Goal: Information Seeking & Learning: Learn about a topic

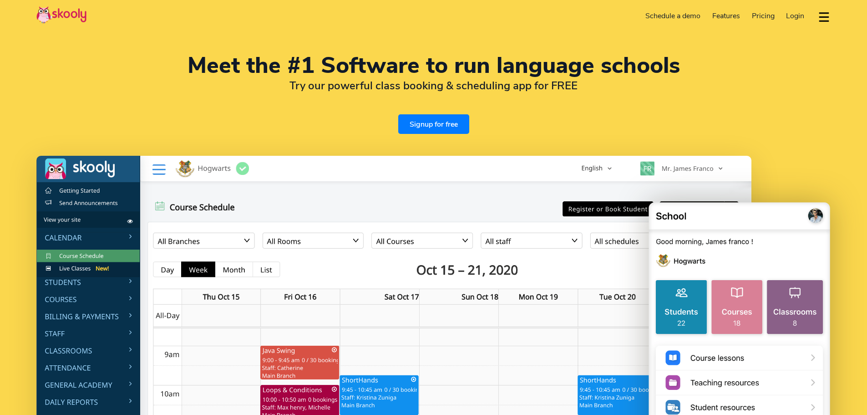
select select "en"
select select "81"
select select "[GEOGRAPHIC_DATA]"
select select "[GEOGRAPHIC_DATA]/[GEOGRAPHIC_DATA]"
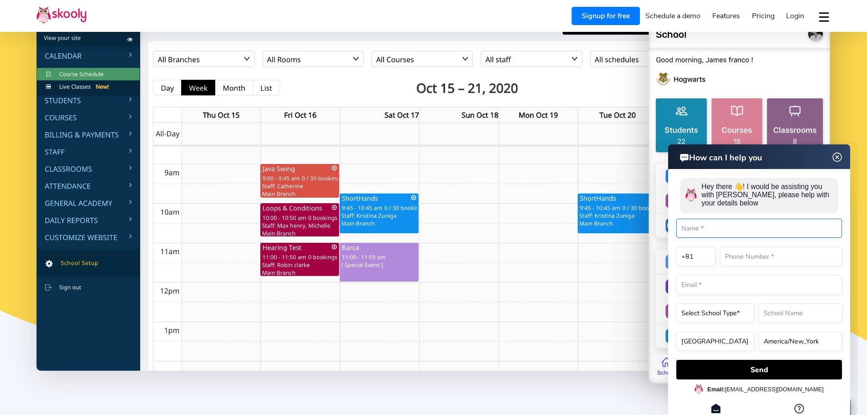
scroll to position [91, 0]
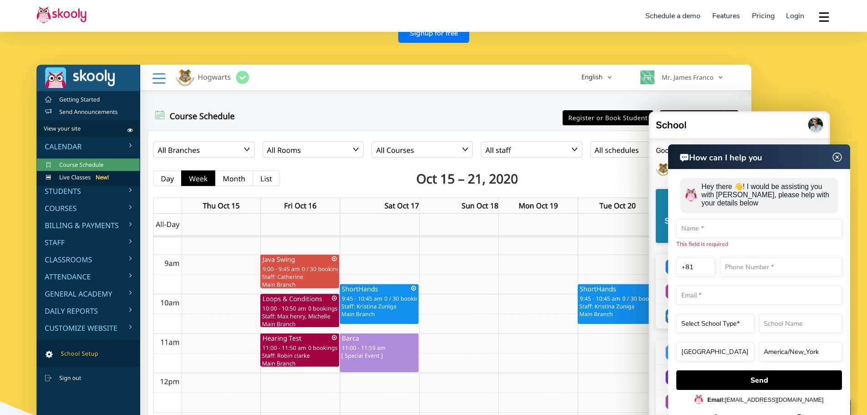
click at [74, 189] on img at bounding box center [393, 263] width 715 height 397
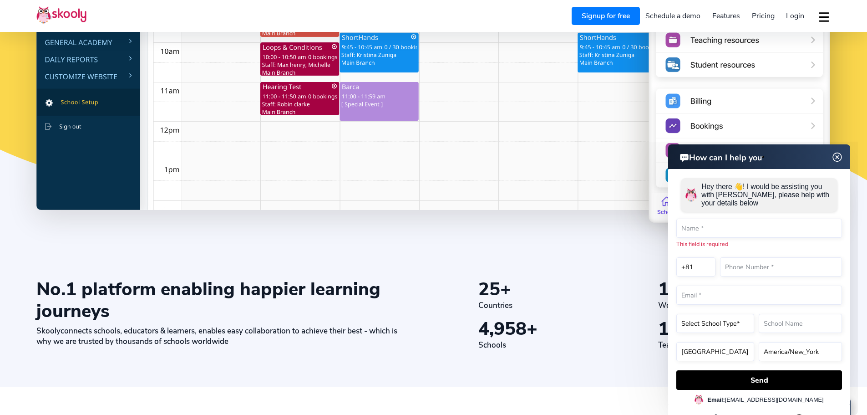
scroll to position [455, 0]
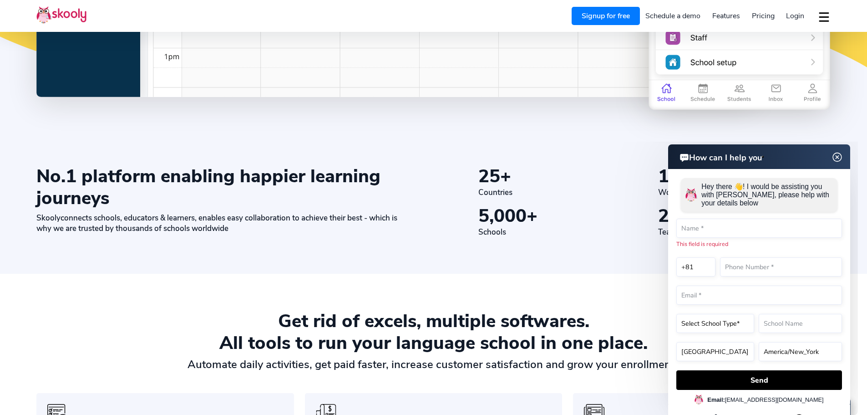
click at [762, 15] on span "Pricing" at bounding box center [763, 16] width 23 height 10
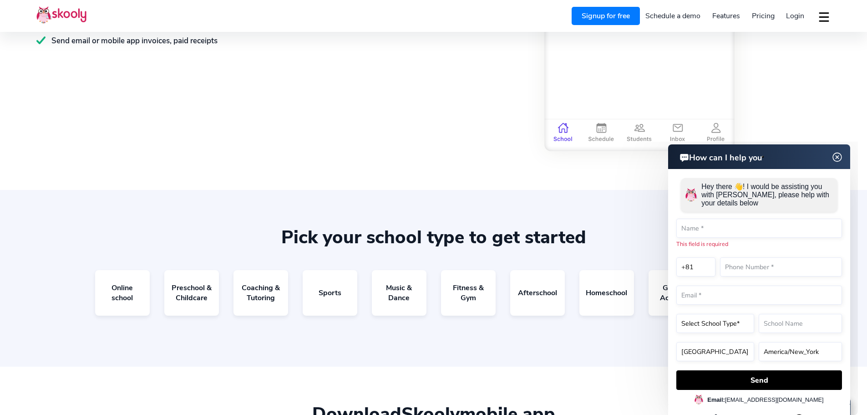
scroll to position [1457, 0]
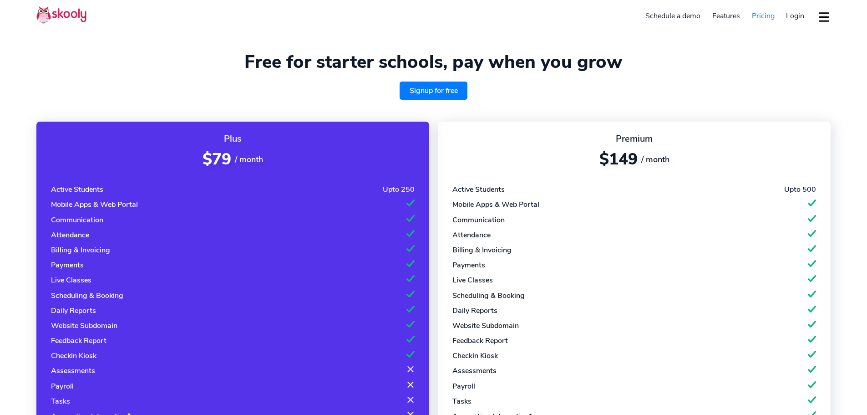
select select "en"
select select "81"
select select "[GEOGRAPHIC_DATA]"
select select "[GEOGRAPHIC_DATA]/[GEOGRAPHIC_DATA]"
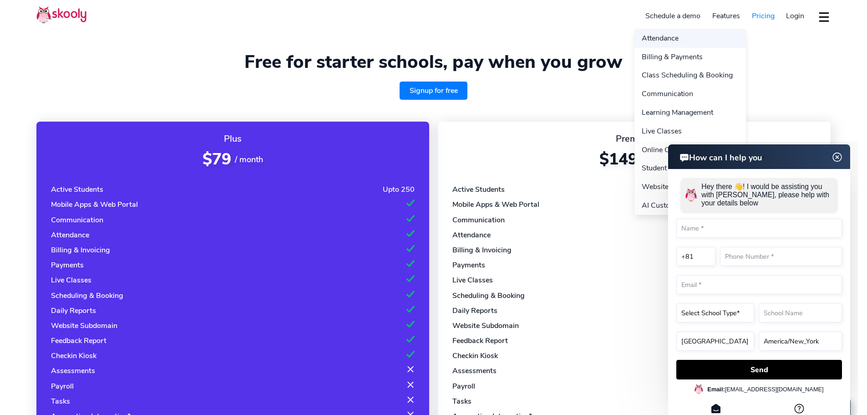
click at [673, 39] on link "Attendance" at bounding box center [691, 38] width 112 height 19
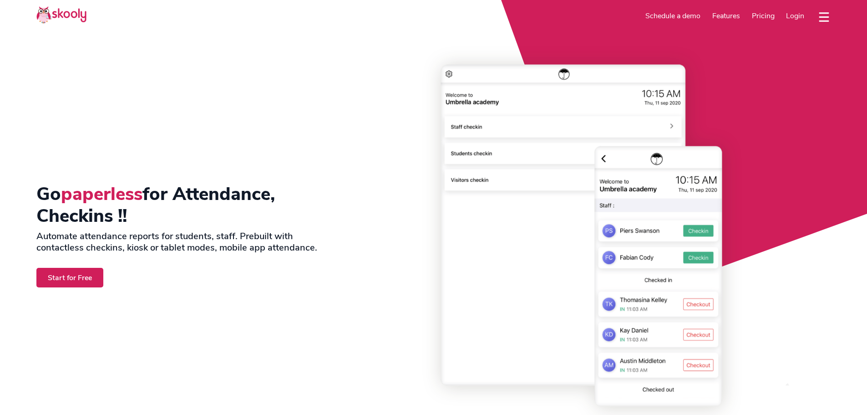
select select "en"
select select "81"
select select "[GEOGRAPHIC_DATA]"
select select "[GEOGRAPHIC_DATA]/[GEOGRAPHIC_DATA]"
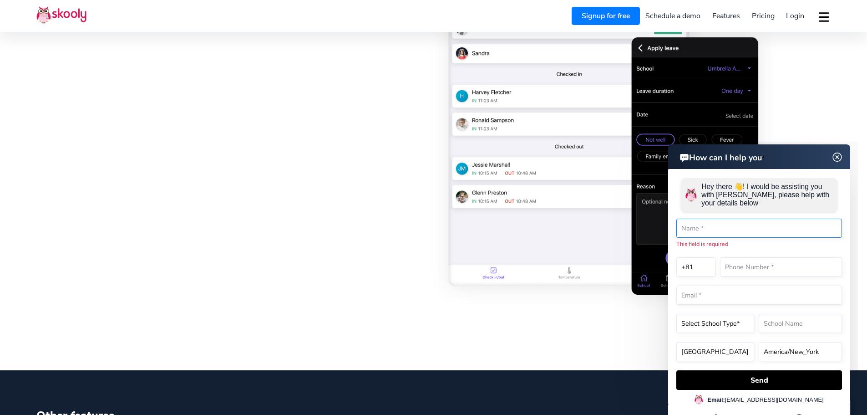
scroll to position [2004, 0]
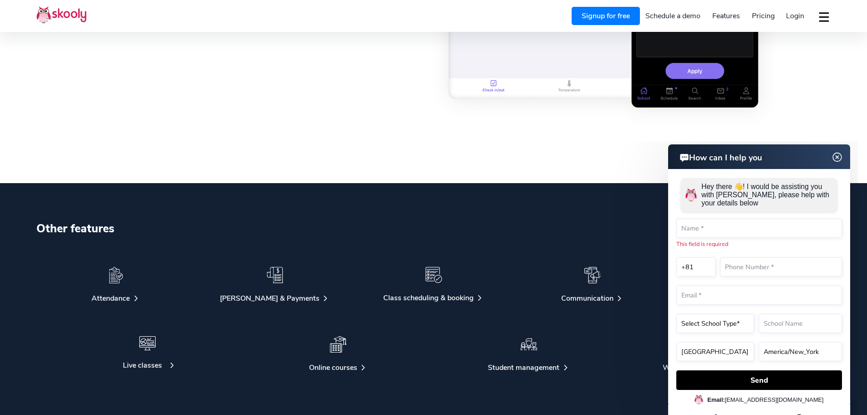
click at [149, 351] on div at bounding box center [148, 348] width 144 height 24
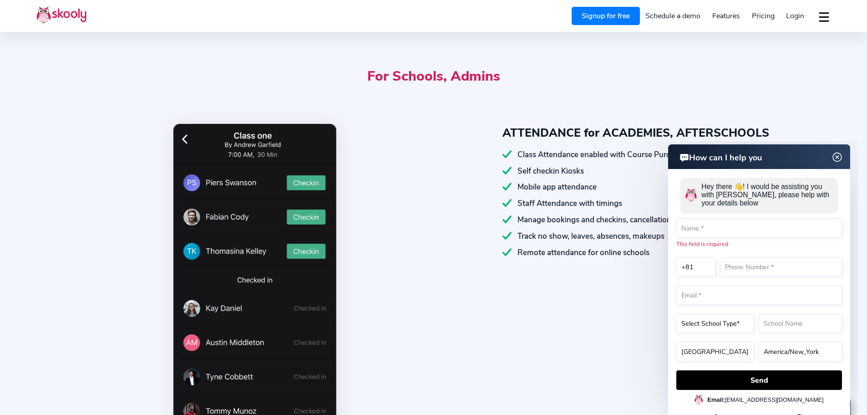
scroll to position [353, 0]
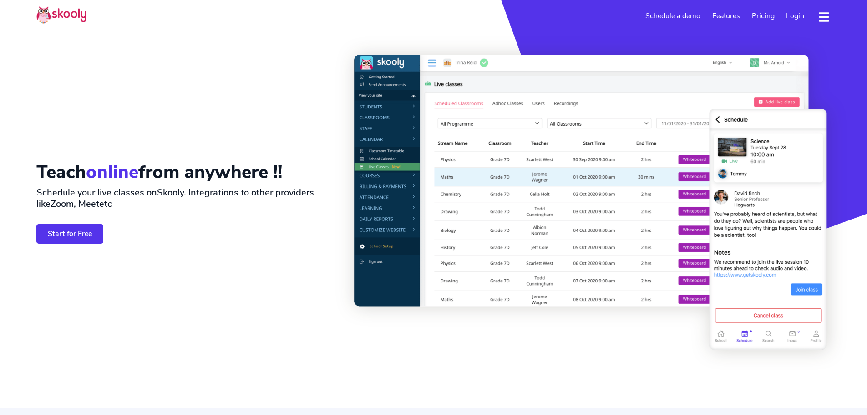
select select "en"
select select "81"
select select "[GEOGRAPHIC_DATA]"
select select "[GEOGRAPHIC_DATA]/[GEOGRAPHIC_DATA]"
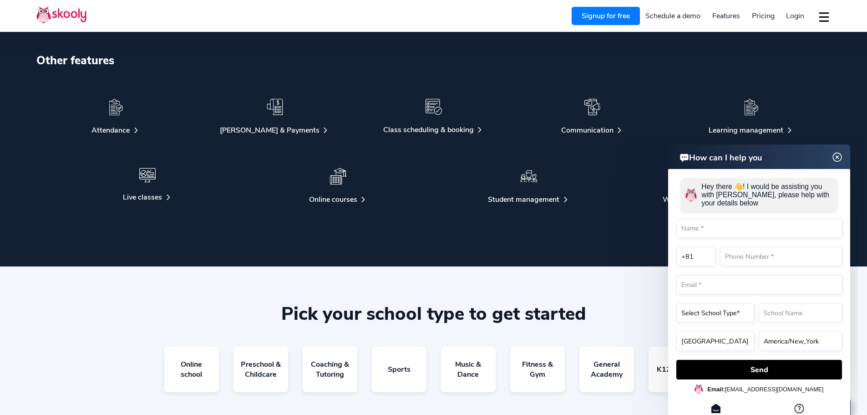
scroll to position [1776, 0]
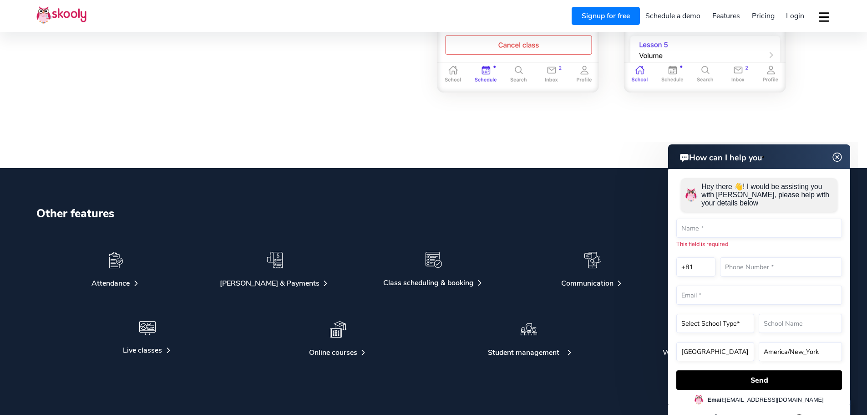
click at [522, 344] on div at bounding box center [529, 334] width 144 height 26
click at [520, 352] on div "Student management" at bounding box center [523, 352] width 71 height 10
click at [434, 287] on div "Class scheduling & booking" at bounding box center [428, 283] width 91 height 10
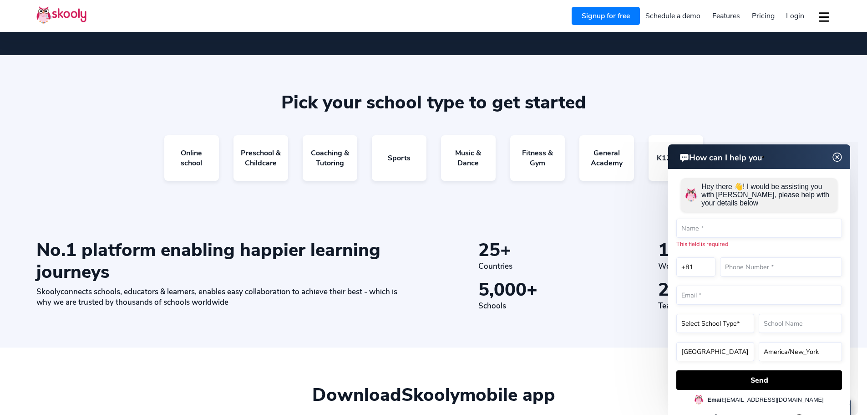
scroll to position [2128, 0]
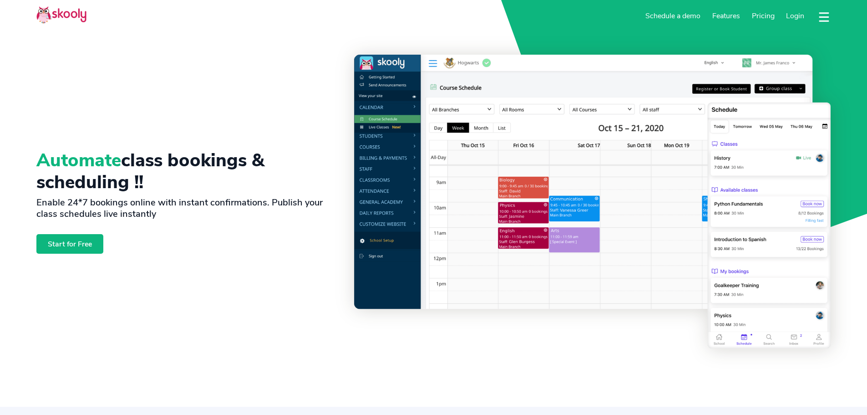
select select "en"
select select "81"
select select "[GEOGRAPHIC_DATA]"
select select "[GEOGRAPHIC_DATA]/[GEOGRAPHIC_DATA]"
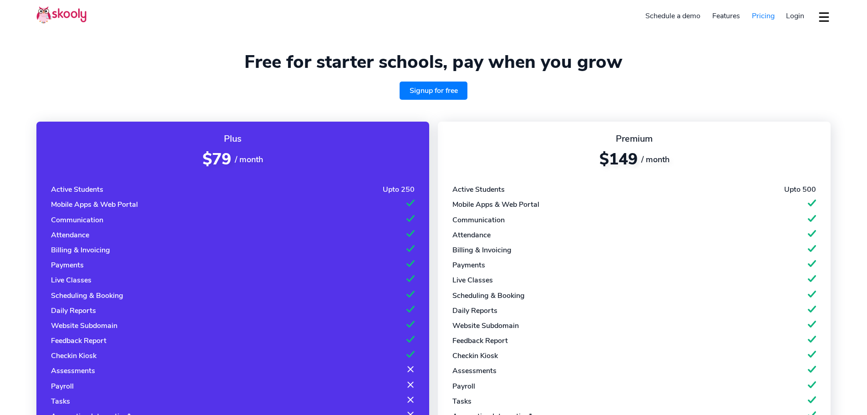
select select "en"
select select "81"
select select "[GEOGRAPHIC_DATA]"
select select "[GEOGRAPHIC_DATA]/[GEOGRAPHIC_DATA]"
